Goal: Entertainment & Leisure: Consume media (video, audio)

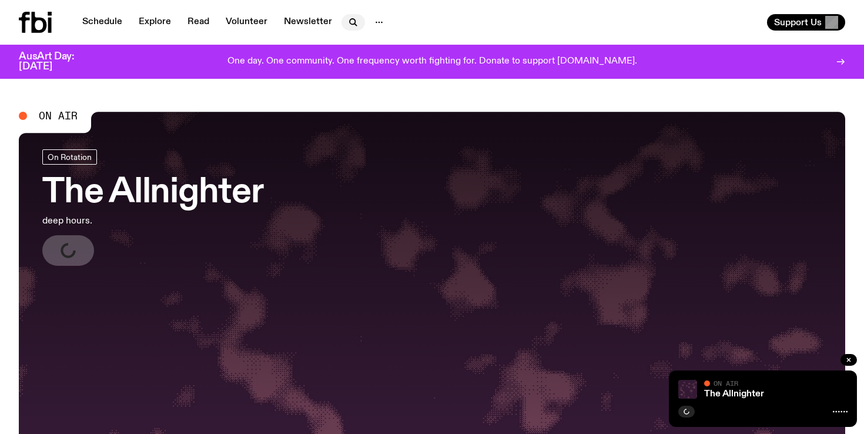
click at [349, 25] on icon "button" at bounding box center [353, 22] width 14 height 14
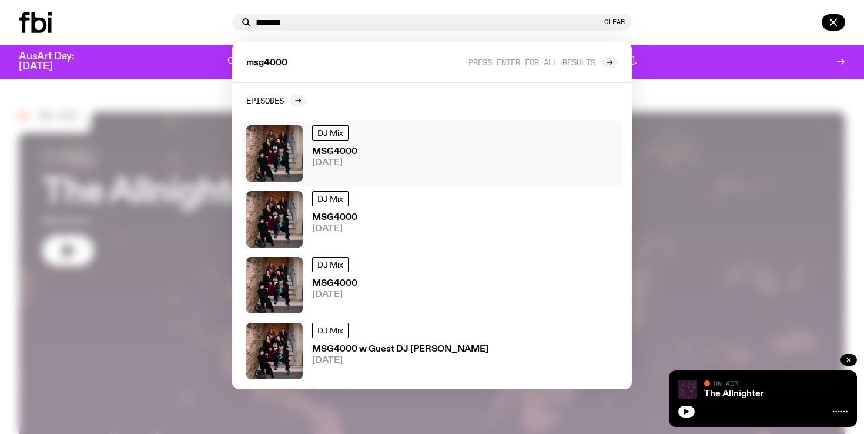
type input "*******"
click at [358, 162] on div "DJ Mix MSG4000 [DATE]" at bounding box center [431, 153] width 371 height 56
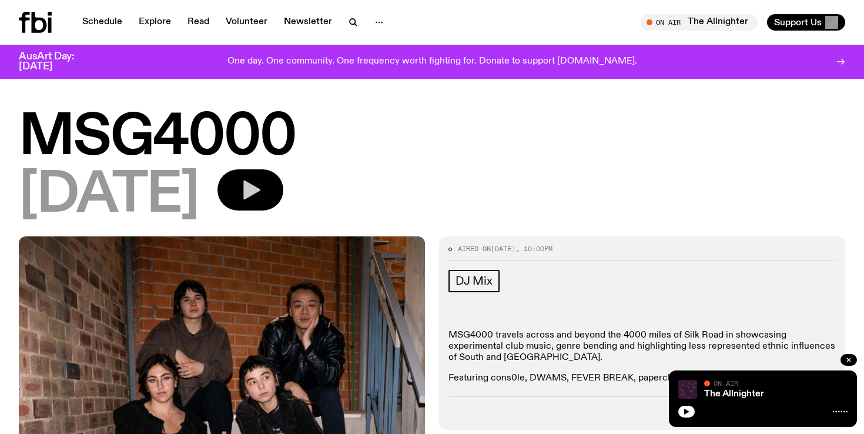
click at [266, 206] on button "button" at bounding box center [250, 189] width 66 height 41
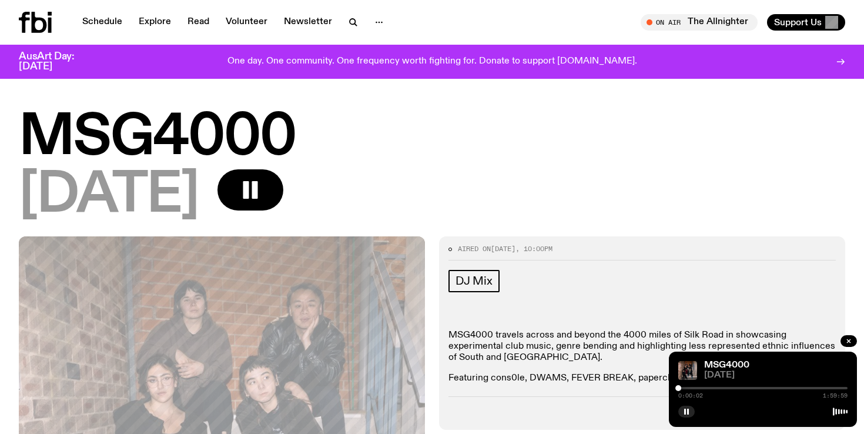
click at [734, 389] on div at bounding box center [762, 388] width 169 height 2
click at [746, 387] on div at bounding box center [762, 388] width 169 height 2
click at [754, 388] on div at bounding box center [762, 388] width 169 height 2
click at [757, 387] on div at bounding box center [762, 388] width 169 height 2
click at [760, 387] on div at bounding box center [762, 388] width 169 height 2
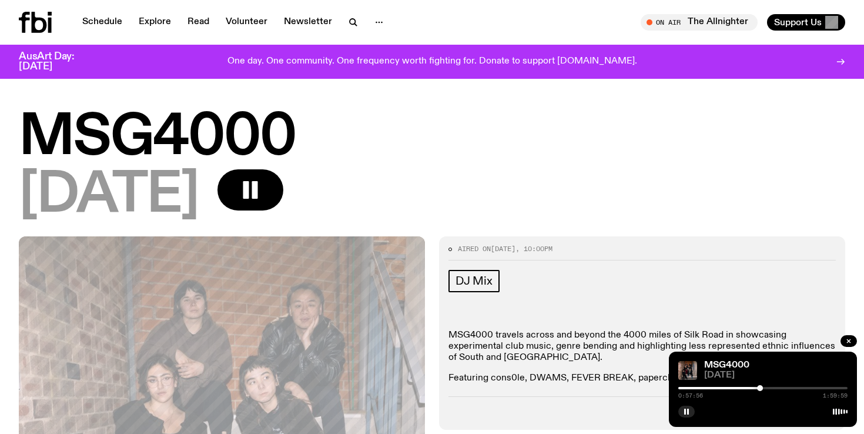
click at [762, 387] on div at bounding box center [760, 388] width 6 height 6
click at [765, 387] on div at bounding box center [762, 388] width 6 height 6
click at [765, 387] on div at bounding box center [765, 388] width 6 height 6
click at [767, 387] on div at bounding box center [767, 388] width 6 height 6
click at [768, 387] on div at bounding box center [768, 388] width 6 height 6
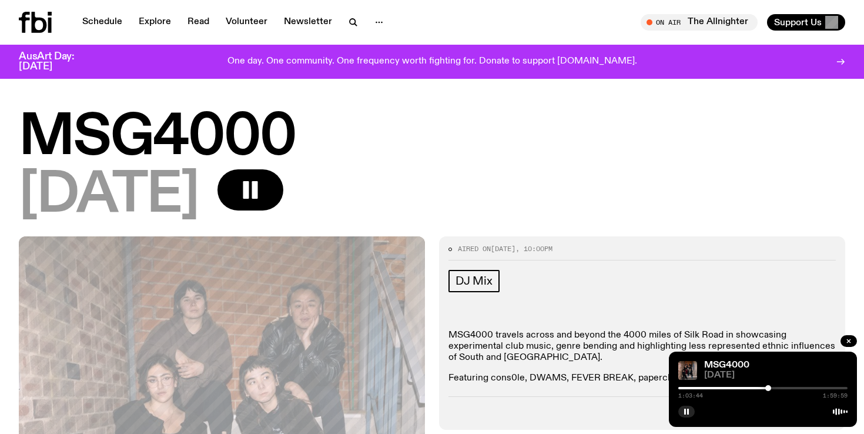
click at [769, 387] on div at bounding box center [768, 388] width 6 height 6
click at [774, 389] on div at bounding box center [762, 388] width 169 height 2
click at [776, 387] on div at bounding box center [776, 388] width 6 height 6
click at [774, 387] on div at bounding box center [776, 388] width 6 height 6
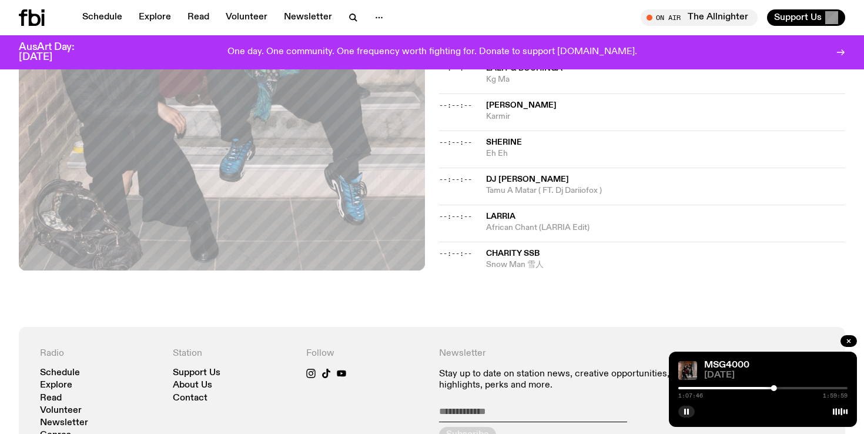
scroll to position [1384, 0]
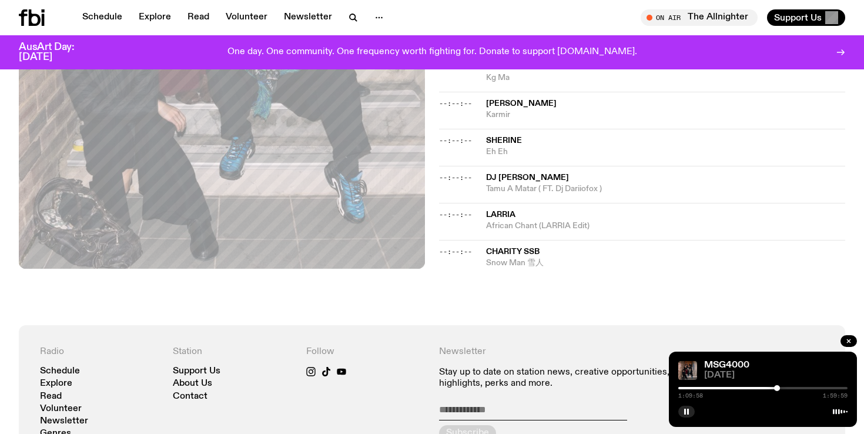
click at [780, 387] on div at bounding box center [762, 388] width 169 height 2
click at [783, 387] on div at bounding box center [762, 388] width 169 height 2
click at [785, 387] on div at bounding box center [785, 388] width 6 height 6
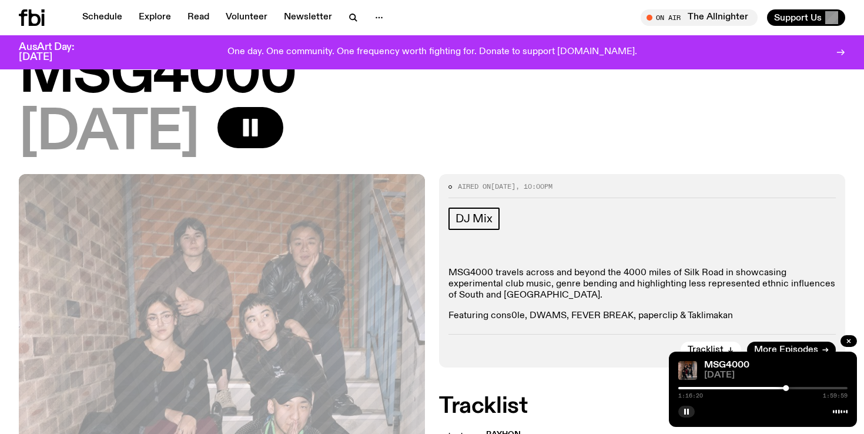
scroll to position [0, 0]
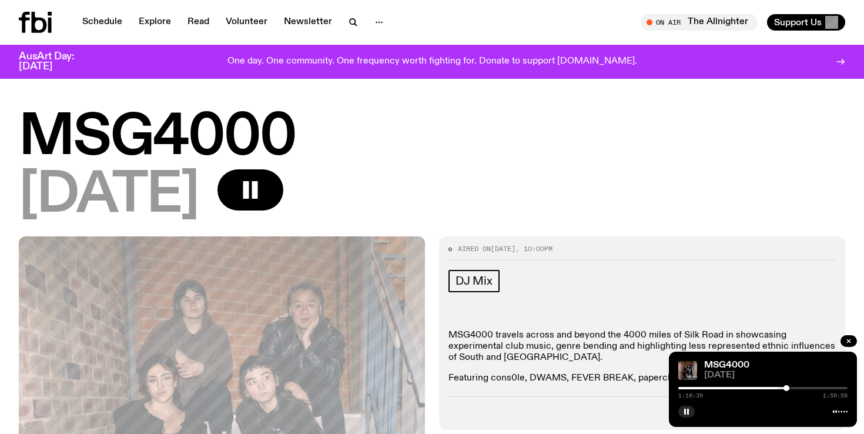
click at [791, 388] on div at bounding box center [762, 388] width 169 height 2
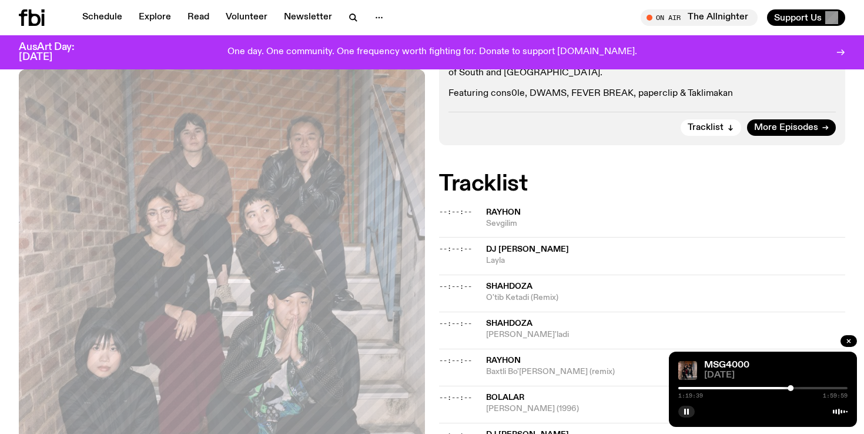
scroll to position [581, 0]
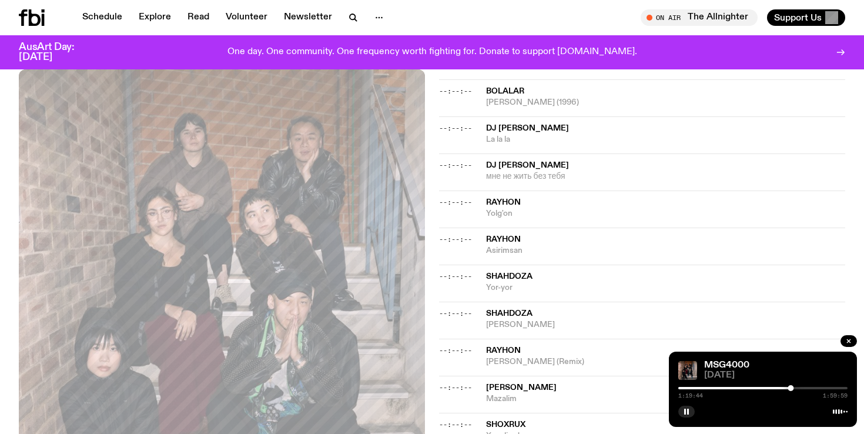
click at [794, 389] on div at bounding box center [762, 388] width 169 height 2
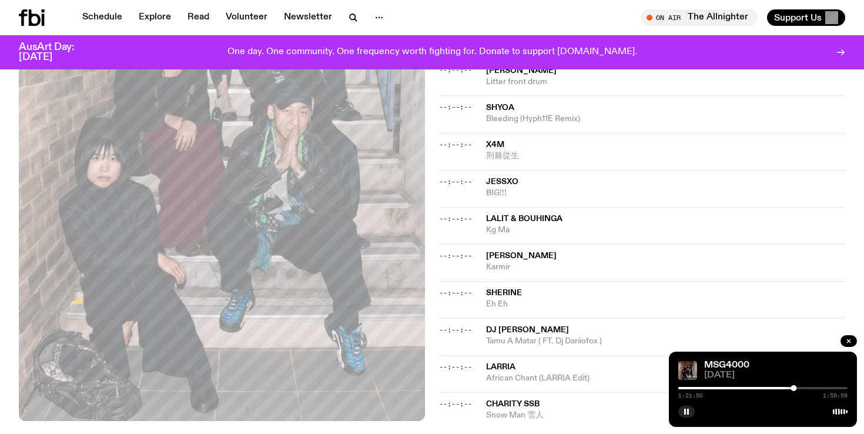
scroll to position [1243, 0]
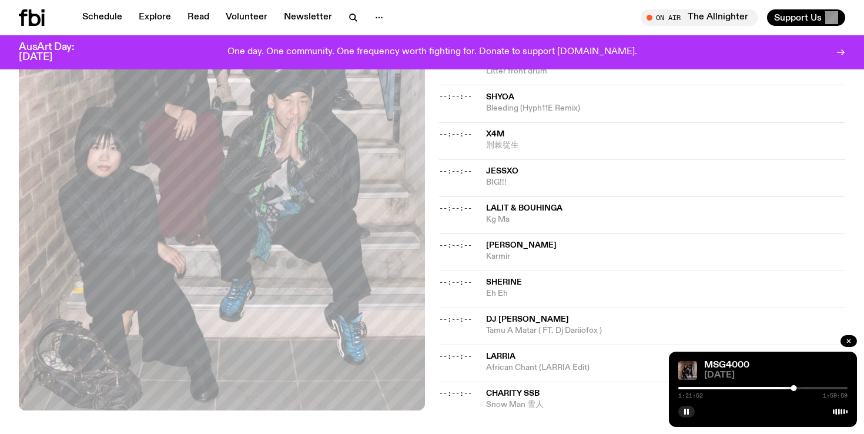
click at [796, 386] on div "1:21:52 1:59:59" at bounding box center [762, 391] width 169 height 14
click at [797, 389] on div at bounding box center [762, 388] width 169 height 2
click at [681, 409] on button "button" at bounding box center [686, 412] width 16 height 12
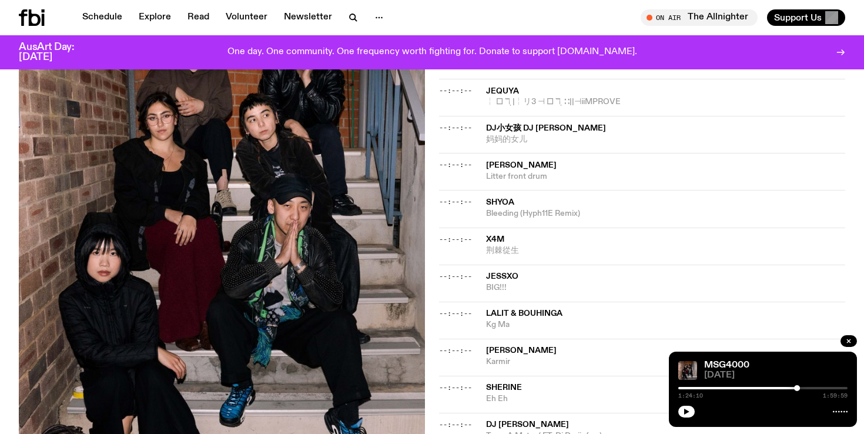
scroll to position [1124, 0]
